Goal: Transaction & Acquisition: Download file/media

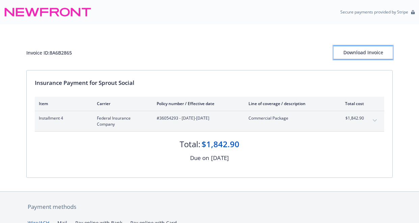
click at [370, 51] on div "Download Invoice" at bounding box center [362, 52] width 59 height 13
click at [255, 38] on div "Invoice ID: 8A6B2865 Download Invoice" at bounding box center [209, 47] width 366 height 46
click at [379, 54] on div "Download Invoice" at bounding box center [362, 52] width 59 height 13
click at [353, 51] on div "Download Invoice" at bounding box center [362, 52] width 59 height 13
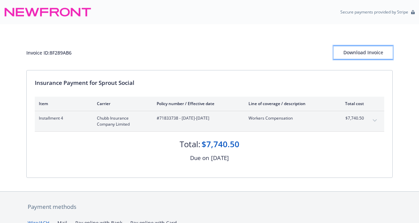
click at [362, 53] on div "Download Invoice" at bounding box center [362, 52] width 59 height 13
click at [357, 55] on div "Download Invoice" at bounding box center [362, 52] width 59 height 13
